Goal: Task Accomplishment & Management: Manage account settings

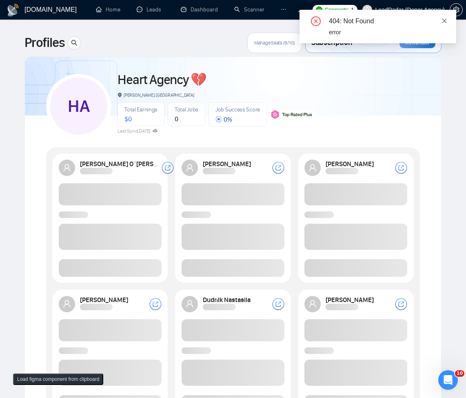
click at [447, 22] on icon "close" at bounding box center [444, 21] width 6 height 6
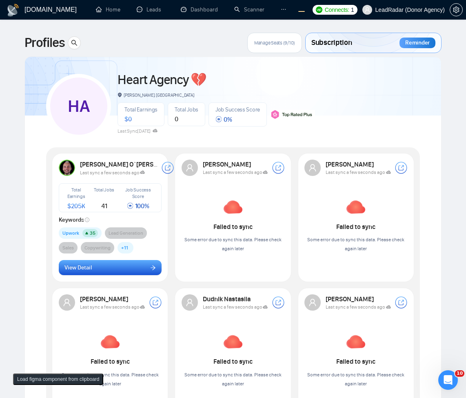
click at [126, 270] on button "View Detail" at bounding box center [110, 267] width 103 height 15
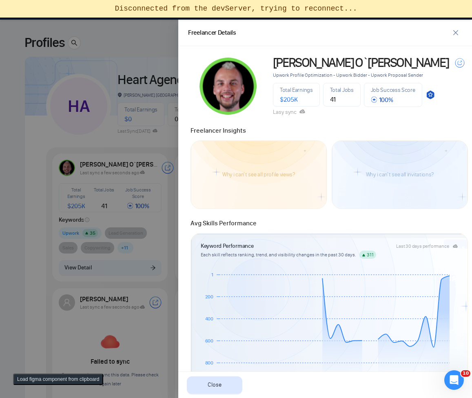
click at [91, 133] on div at bounding box center [236, 209] width 472 height 378
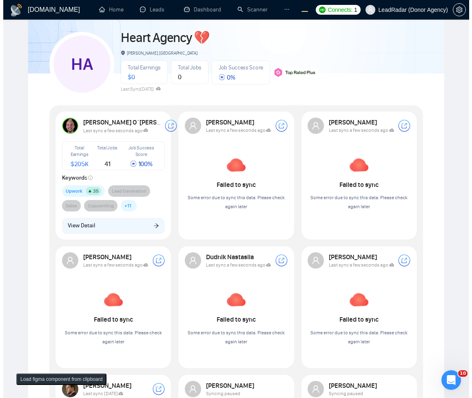
scroll to position [147, 0]
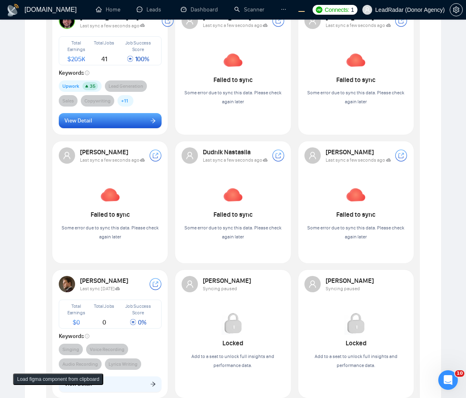
click at [91, 119] on span "View Detail" at bounding box center [77, 120] width 27 height 9
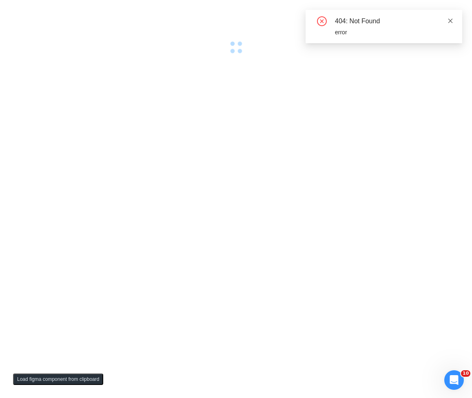
click at [450, 18] on icon "close" at bounding box center [450, 21] width 6 height 6
click at [452, 21] on icon "close" at bounding box center [450, 21] width 6 height 6
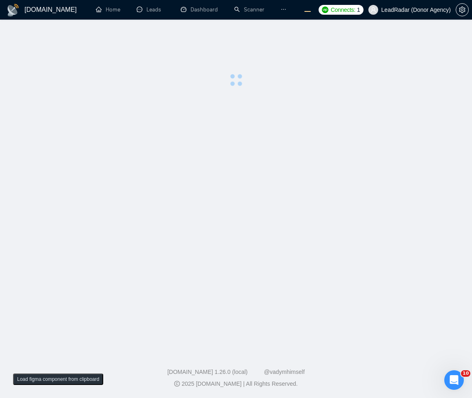
click at [451, 19] on span "LeadRadar (Donor Agency)" at bounding box center [409, 10] width 92 height 26
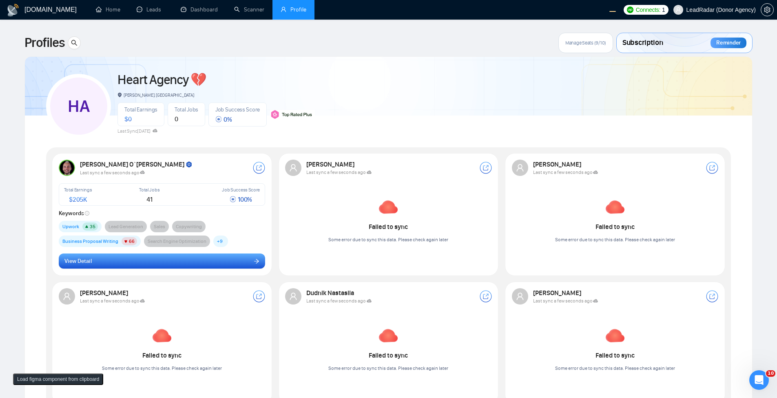
click at [92, 264] on button "View Detail" at bounding box center [162, 260] width 207 height 15
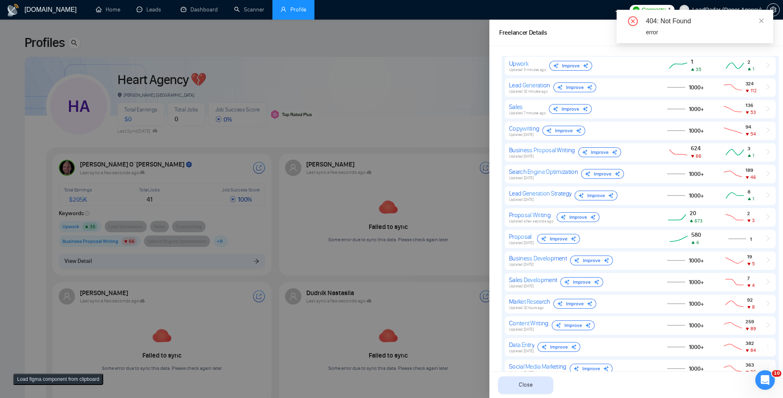
scroll to position [343, 0]
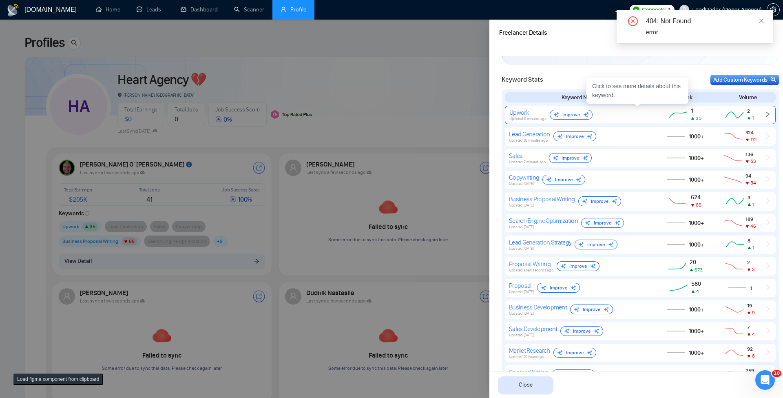
click at [471, 117] on div "Upwork Updated 5 minutes ago Improve" at bounding box center [579, 114] width 141 height 13
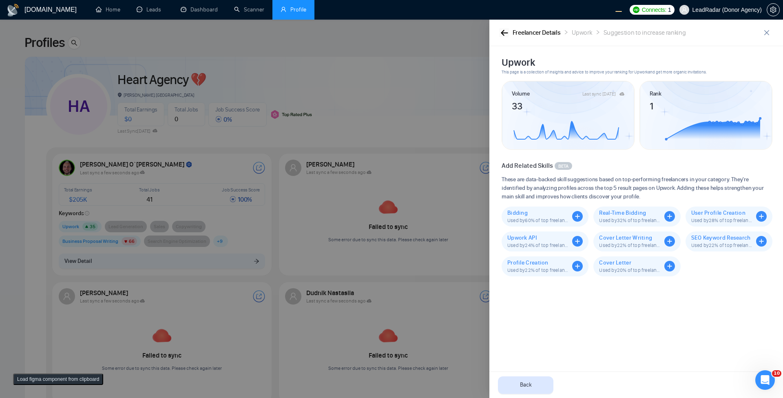
click at [471, 33] on icon "button" at bounding box center [504, 33] width 7 height 6
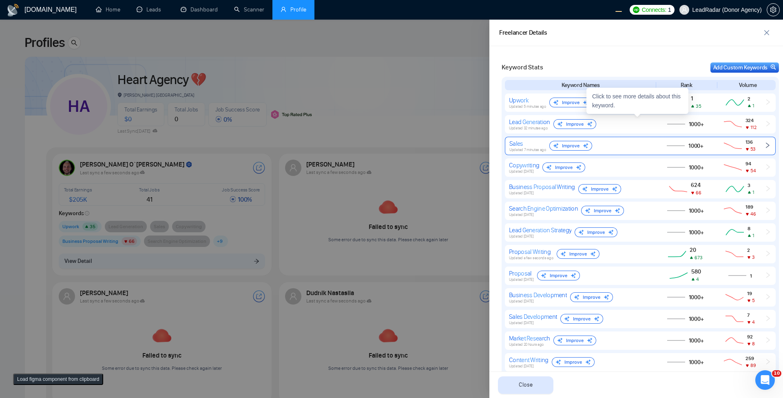
scroll to position [343, 0]
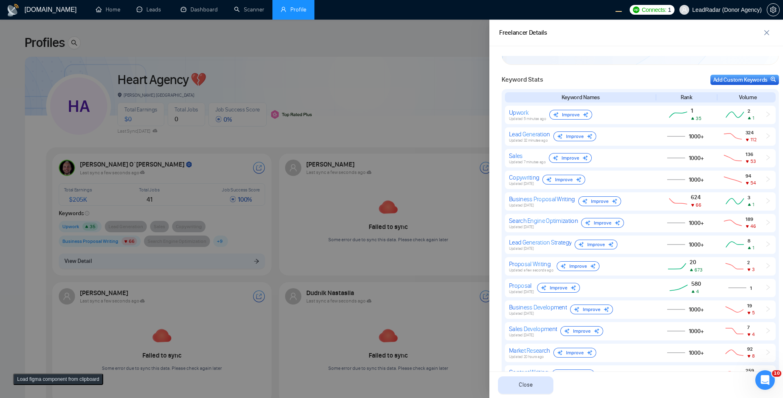
click at [440, 97] on div at bounding box center [391, 209] width 783 height 378
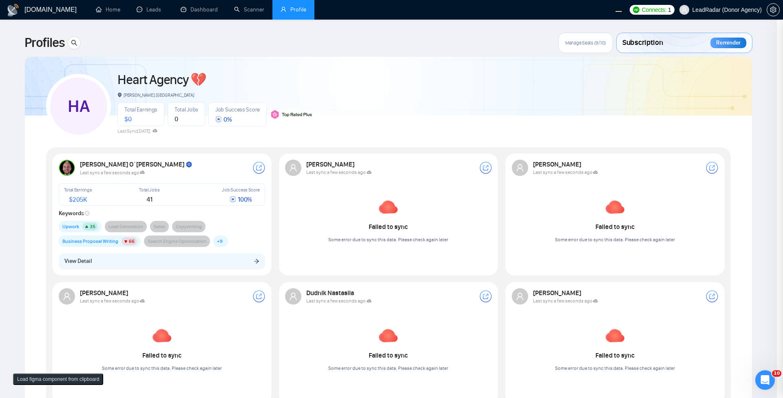
scroll to position [0, 0]
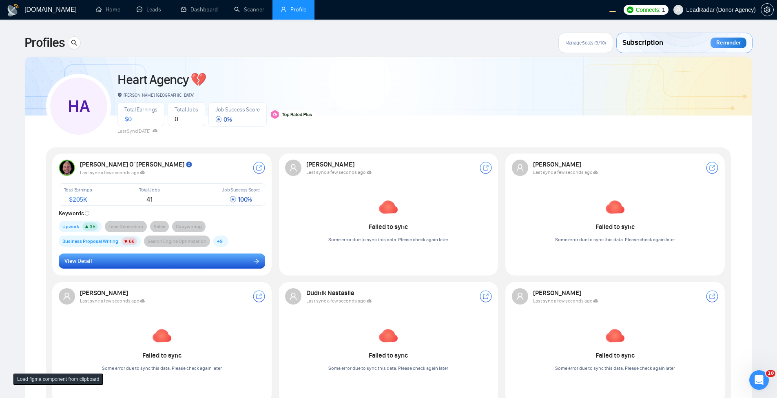
click at [194, 258] on button "View Detail" at bounding box center [162, 260] width 207 height 15
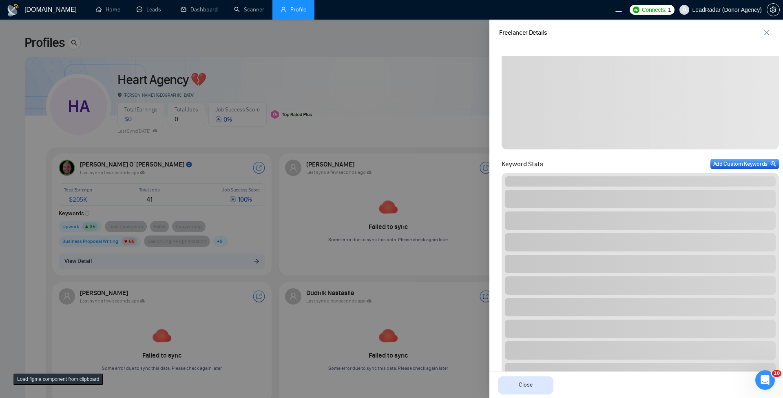
scroll to position [245, 0]
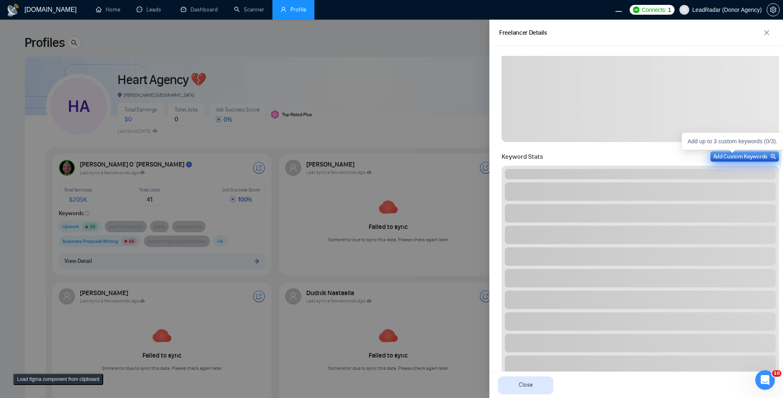
click at [471, 156] on div "Add Custom Keywords" at bounding box center [744, 156] width 63 height 9
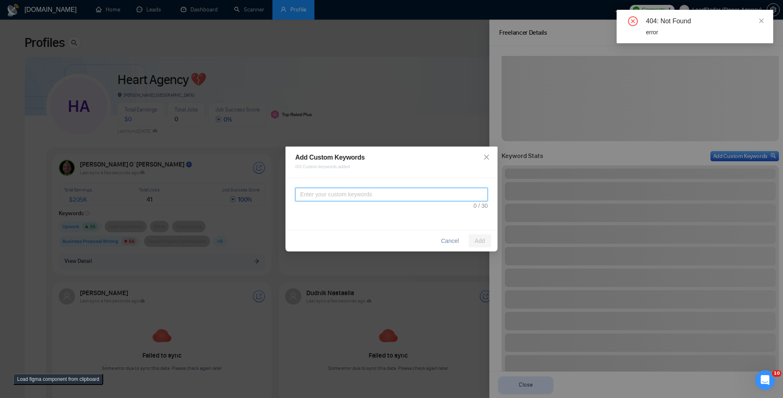
click at [389, 190] on textarea at bounding box center [391, 194] width 192 height 13
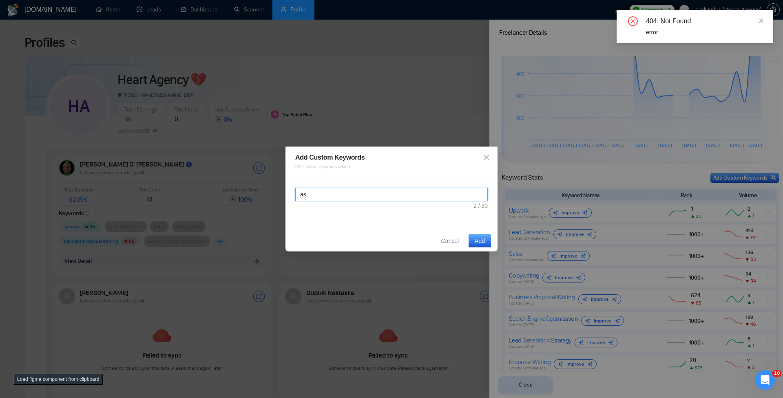
type textarea "a"
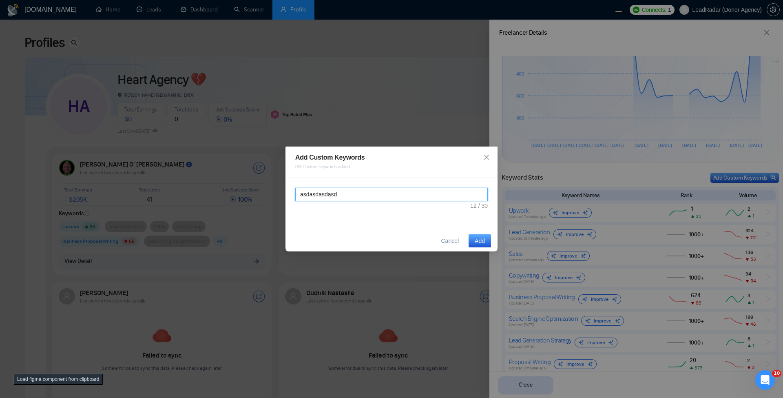
type textarea "asdasdasdasd"
click at [471, 243] on button "Add" at bounding box center [480, 240] width 22 height 13
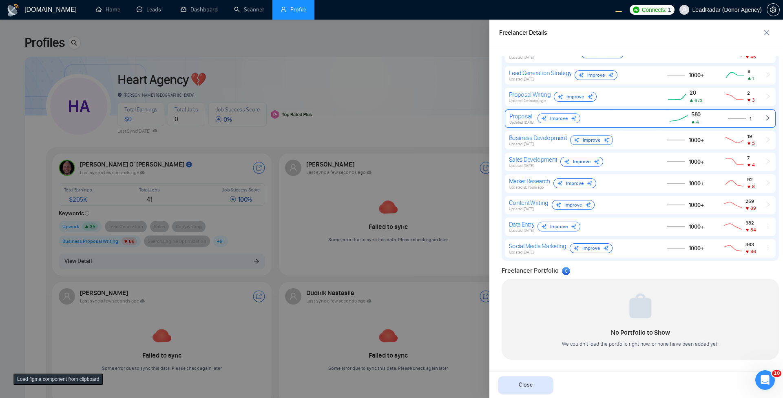
scroll to position [316, 0]
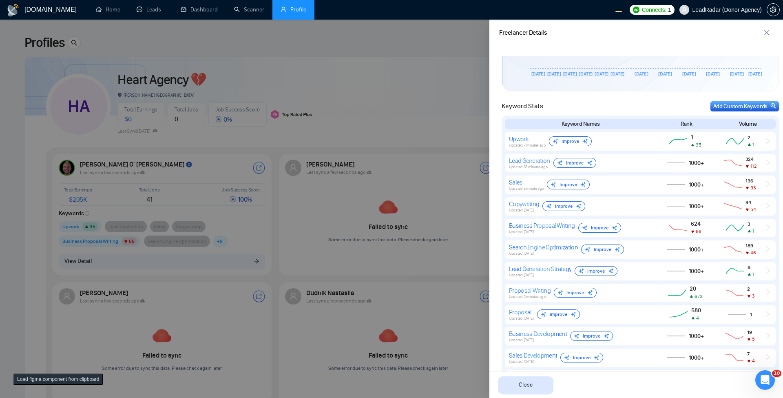
click at [458, 143] on div at bounding box center [391, 209] width 783 height 378
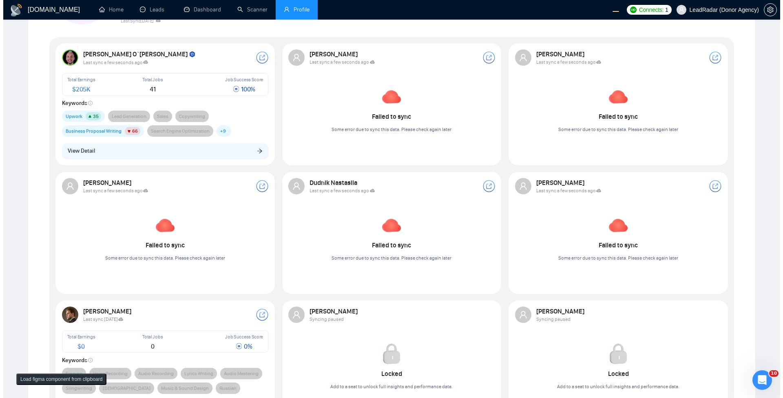
scroll to position [196, 0]
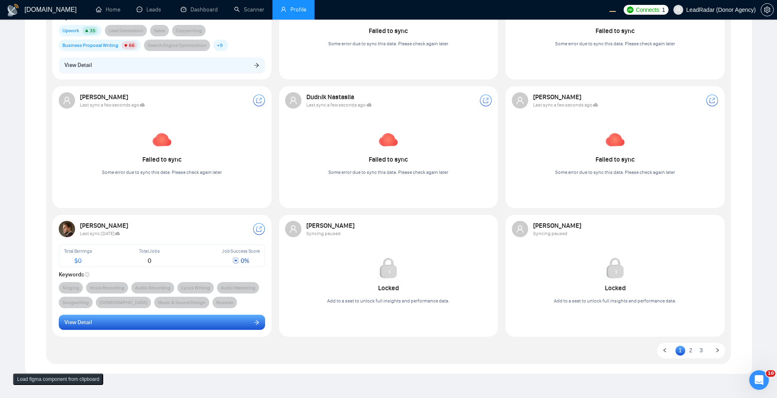
click at [153, 327] on button "View Detail" at bounding box center [162, 321] width 207 height 15
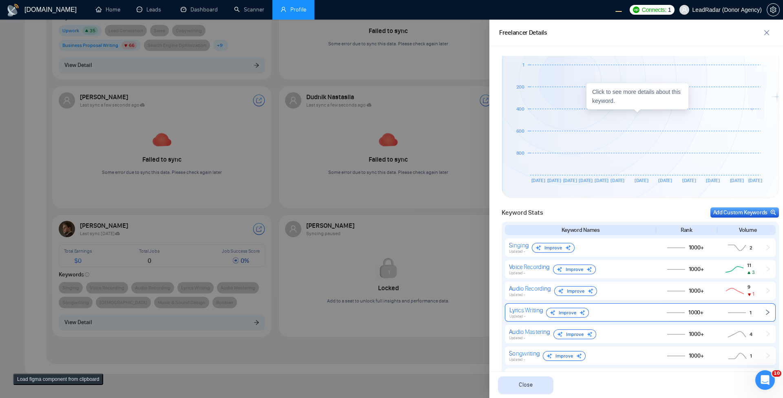
scroll to position [208, 0]
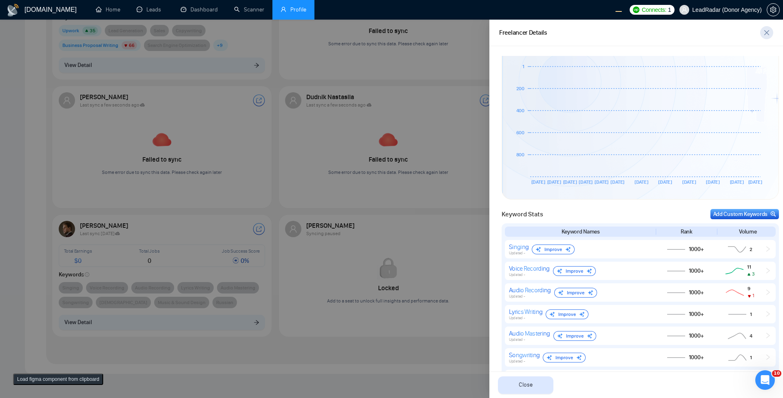
click at [471, 32] on icon "close" at bounding box center [766, 32] width 7 height 7
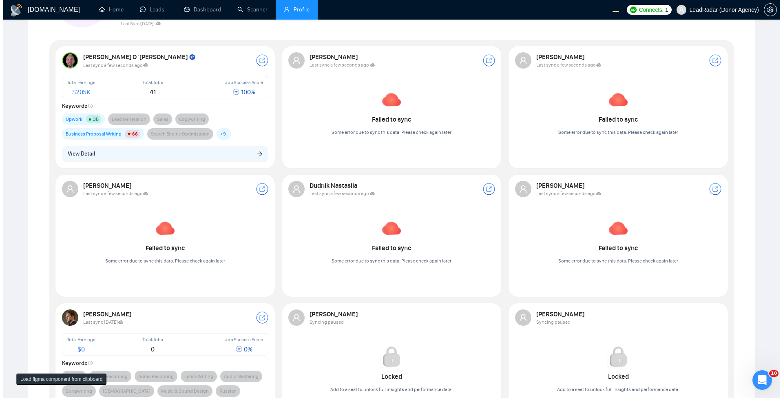
scroll to position [98, 0]
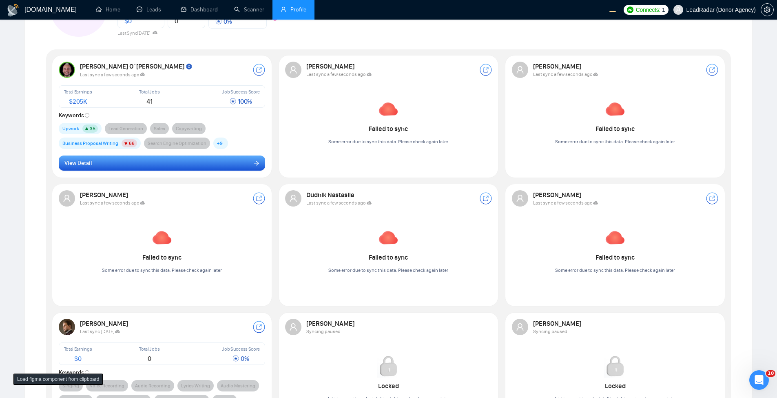
click at [214, 169] on button "View Detail" at bounding box center [162, 162] width 207 height 15
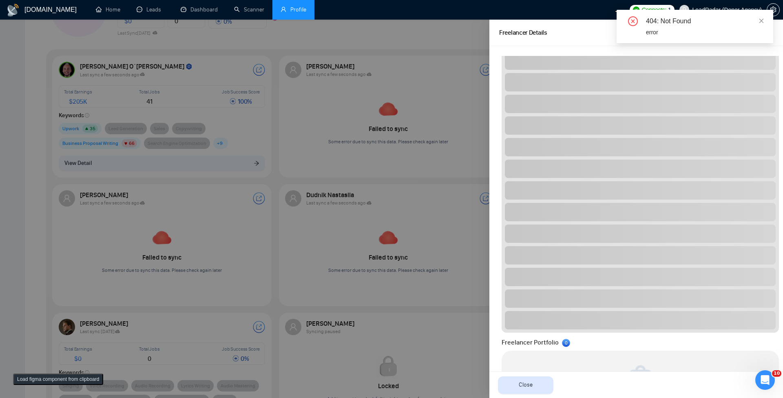
scroll to position [440, 0]
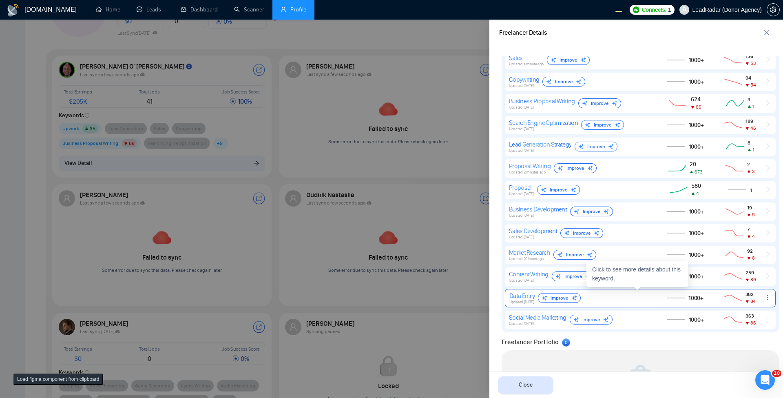
click at [471, 298] on icon "ellipsis" at bounding box center [767, 297] width 7 height 7
click at [471, 301] on div at bounding box center [769, 297] width 11 height 7
click at [471, 296] on icon "ellipsis" at bounding box center [767, 297] width 7 height 7
click at [471, 272] on span "Delete" at bounding box center [747, 273] width 16 height 9
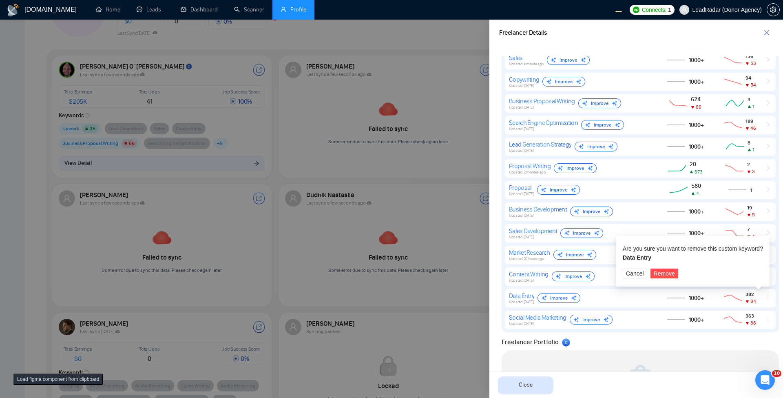
click at [399, 271] on div at bounding box center [391, 209] width 783 height 378
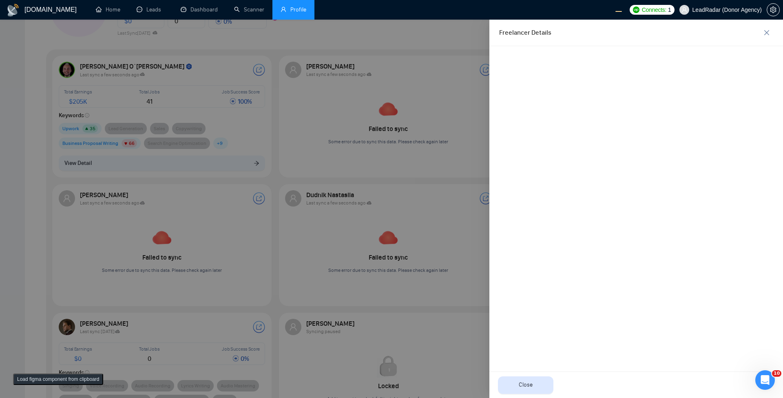
scroll to position [0, 0]
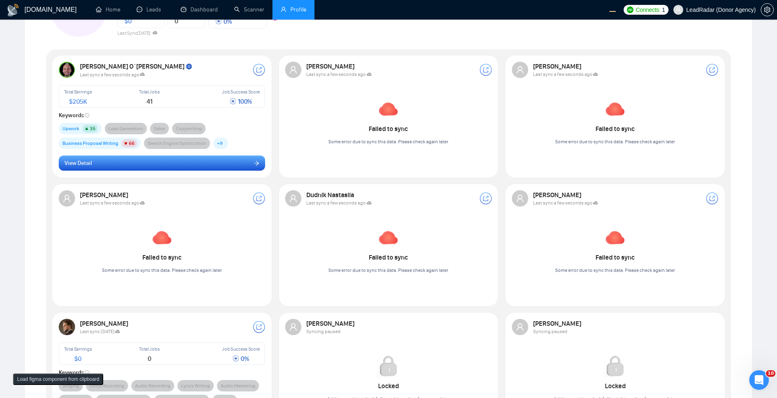
click at [172, 168] on button "View Detail" at bounding box center [162, 162] width 207 height 15
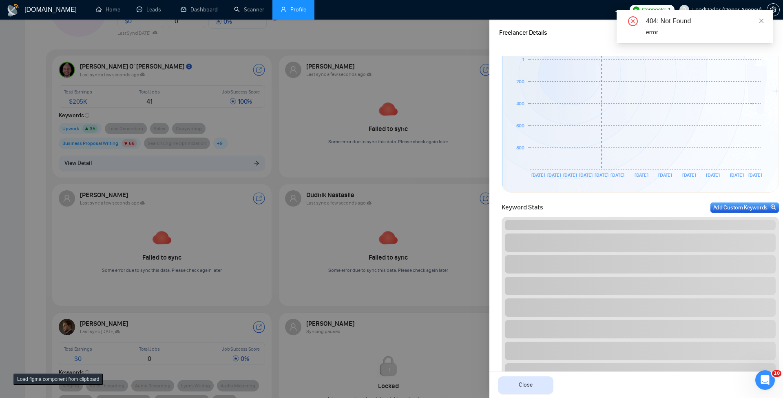
scroll to position [245, 0]
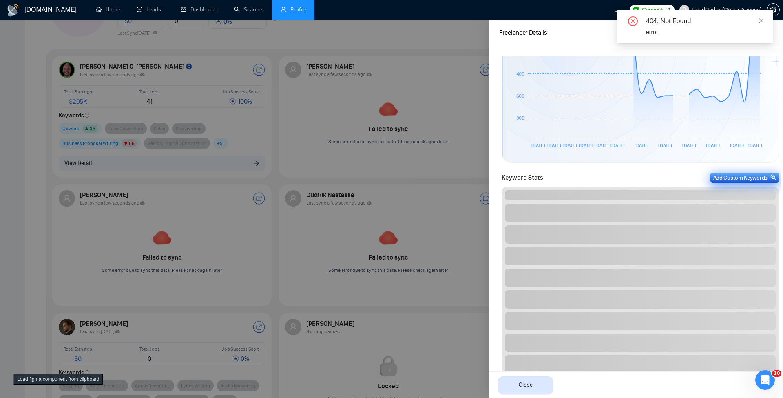
click at [471, 176] on div "Add Custom Keywords" at bounding box center [744, 177] width 63 height 9
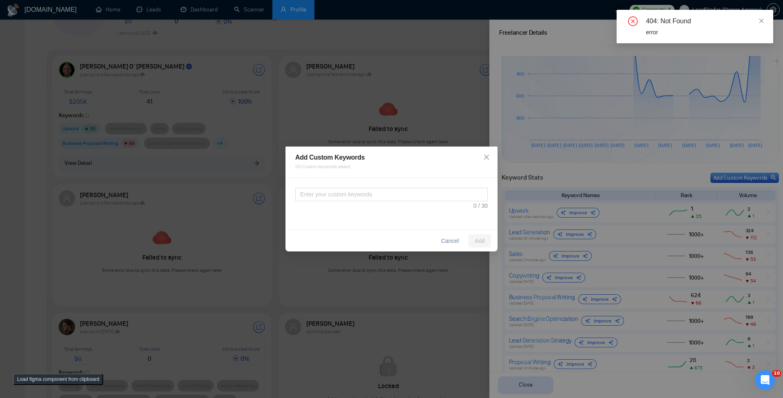
click at [471, 164] on div "Add Custom Keywords 0/3 Custom keywords added Cancel Add" at bounding box center [391, 199] width 783 height 398
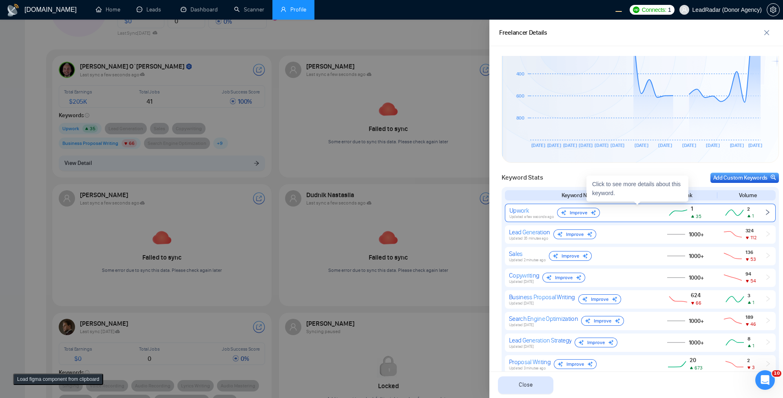
click at [471, 208] on div "Upwork" at bounding box center [531, 210] width 44 height 8
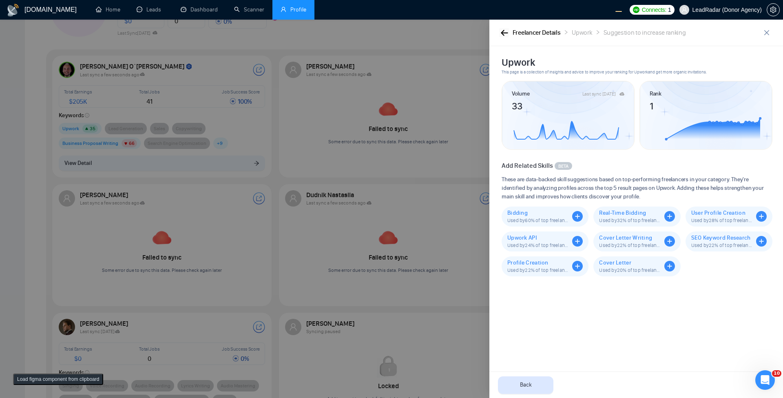
click at [471, 31] on icon "button" at bounding box center [504, 33] width 7 height 6
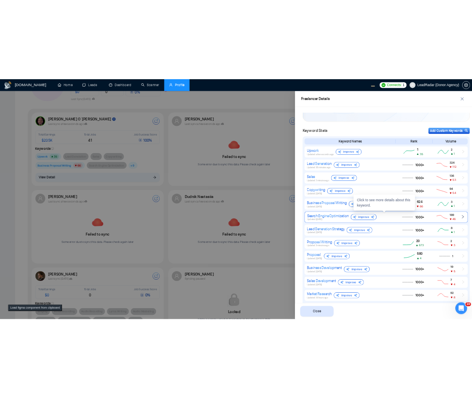
scroll to position [245, 0]
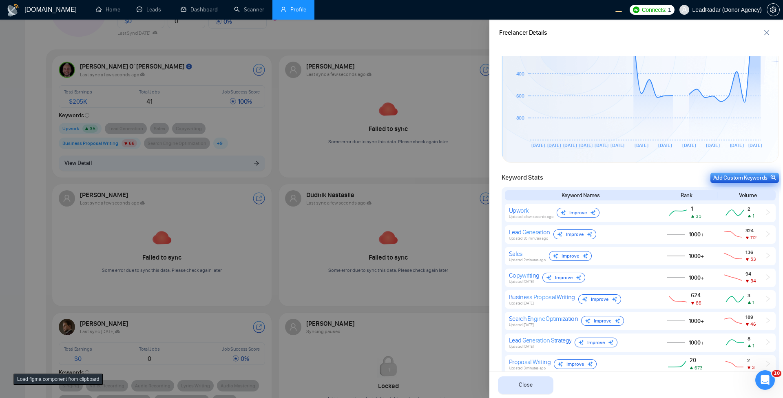
click at [471, 177] on div "Add Custom Keywords" at bounding box center [744, 177] width 63 height 9
